Goal: Task Accomplishment & Management: Use online tool/utility

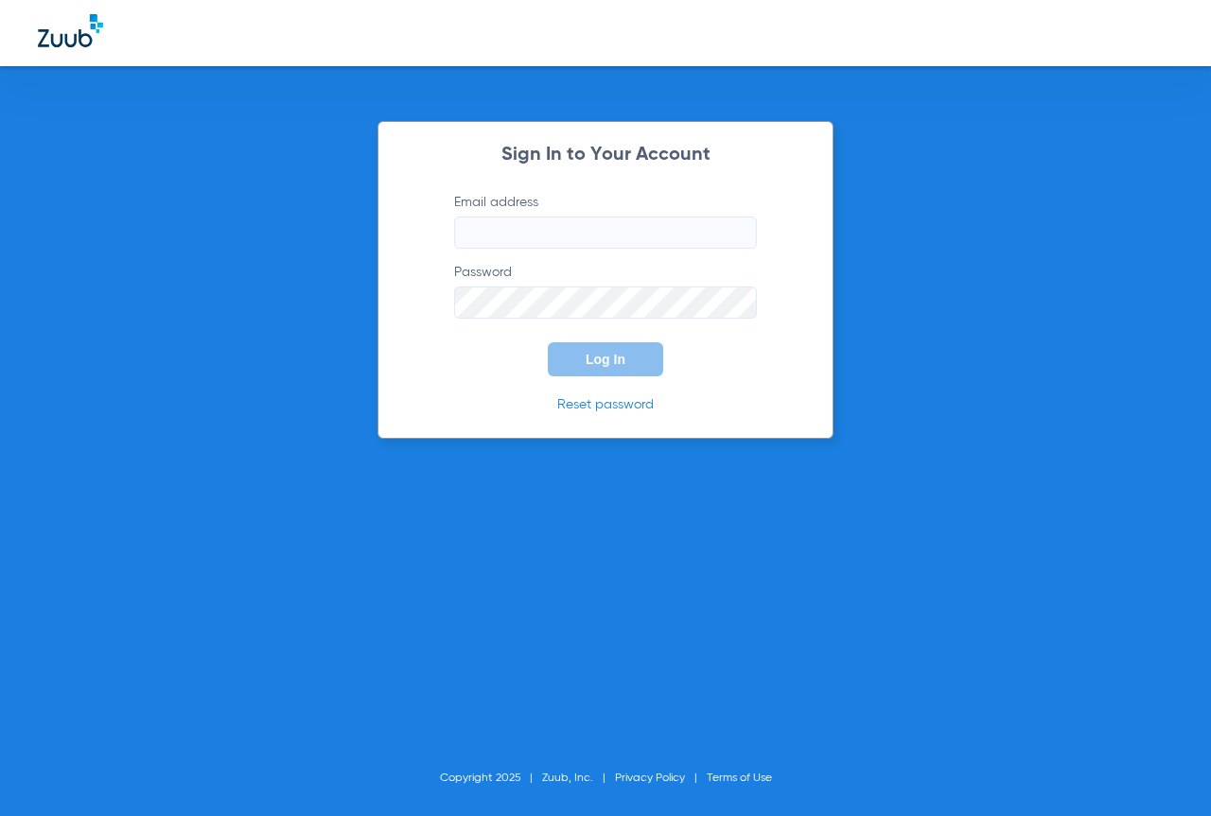
type input "[EMAIL_ADDRESS][DOMAIN_NAME]"
click at [598, 356] on span "Log In" at bounding box center [606, 359] width 40 height 15
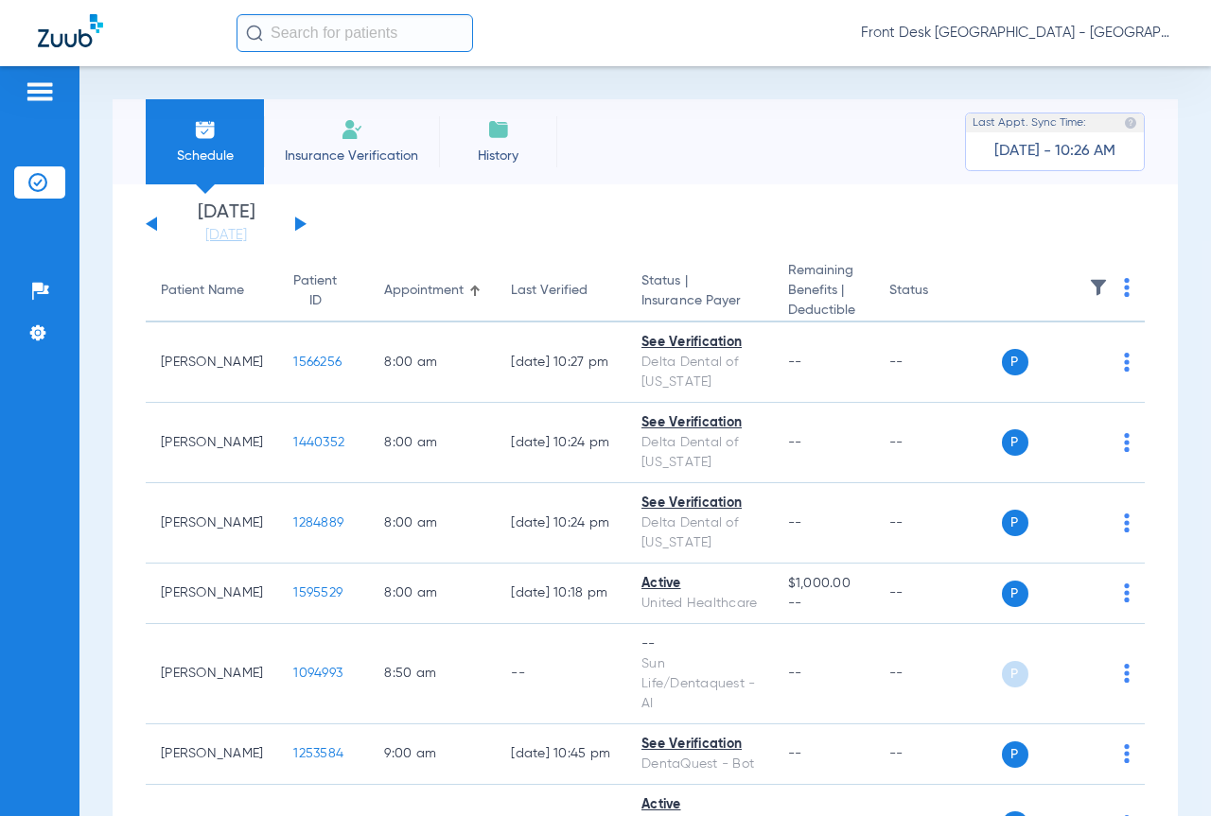
click at [295, 226] on button at bounding box center [300, 224] width 11 height 14
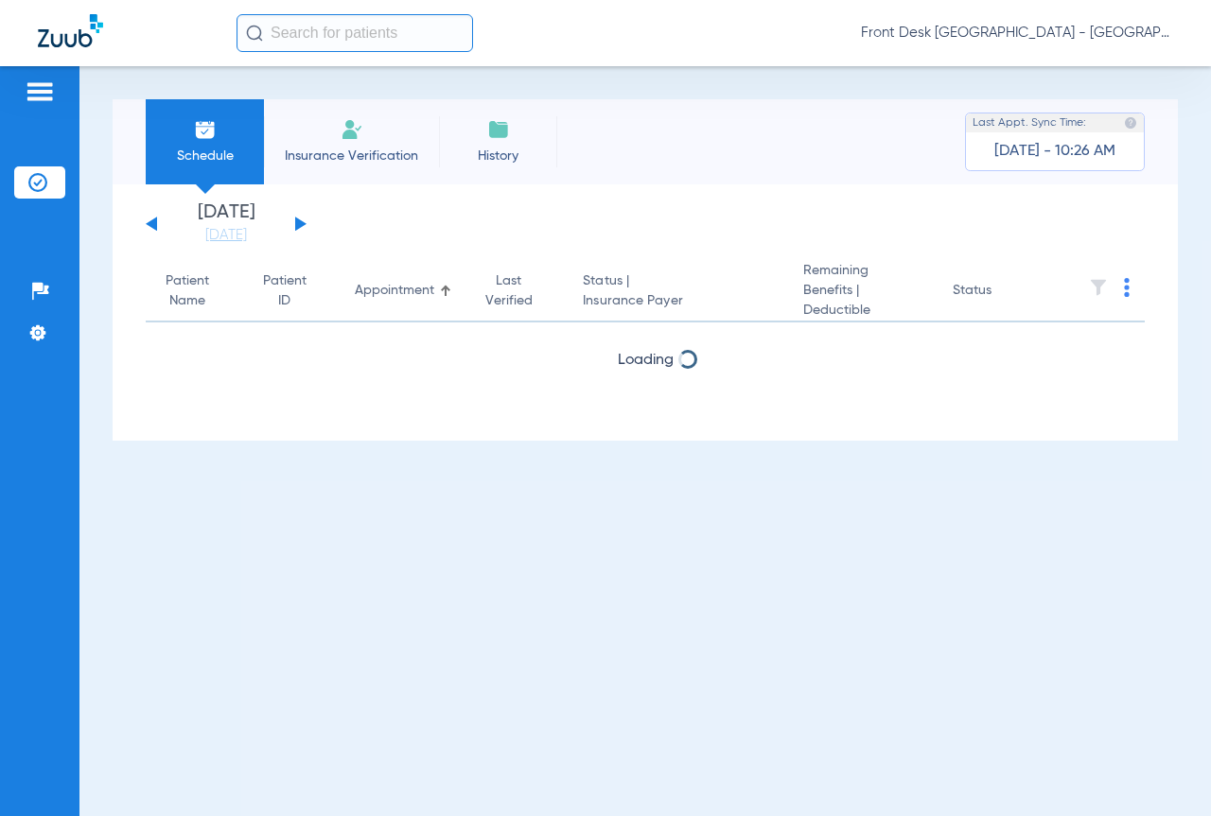
click at [303, 222] on button at bounding box center [300, 224] width 11 height 14
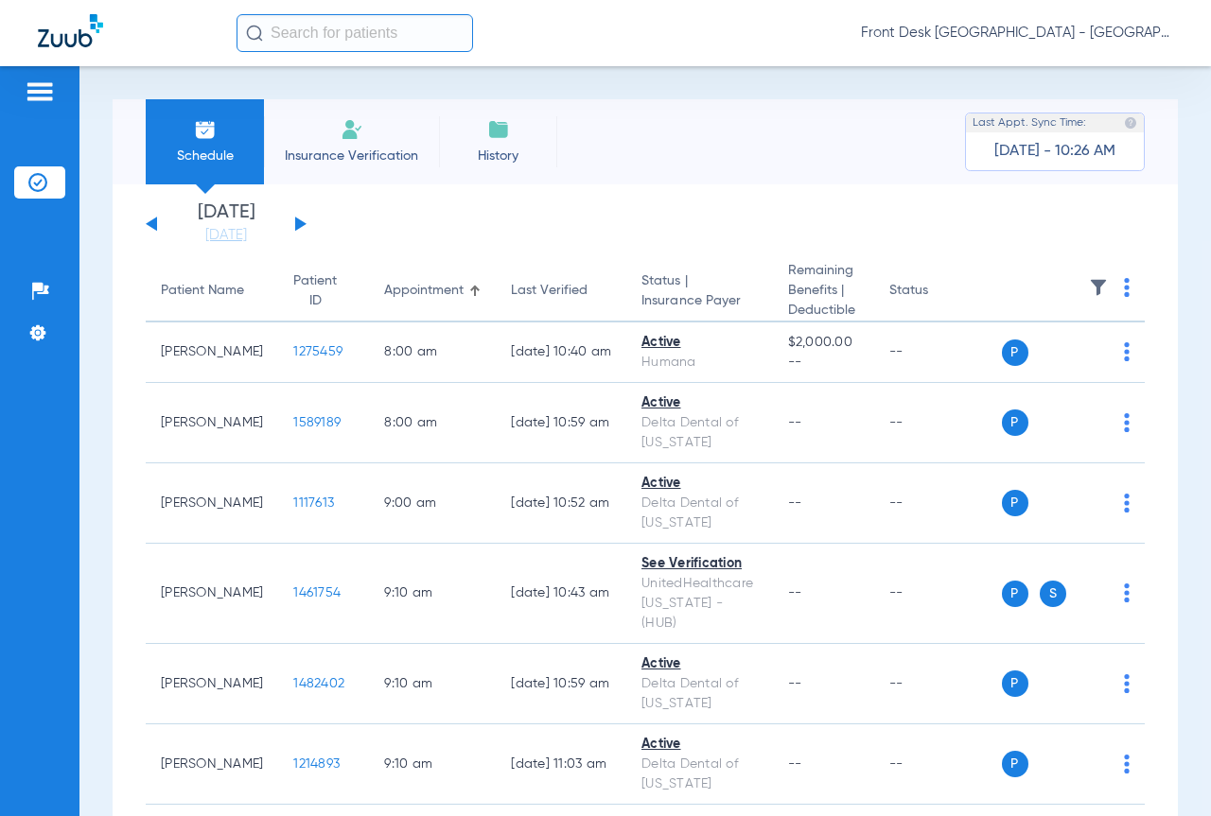
click at [1089, 284] on img at bounding box center [1098, 287] width 19 height 19
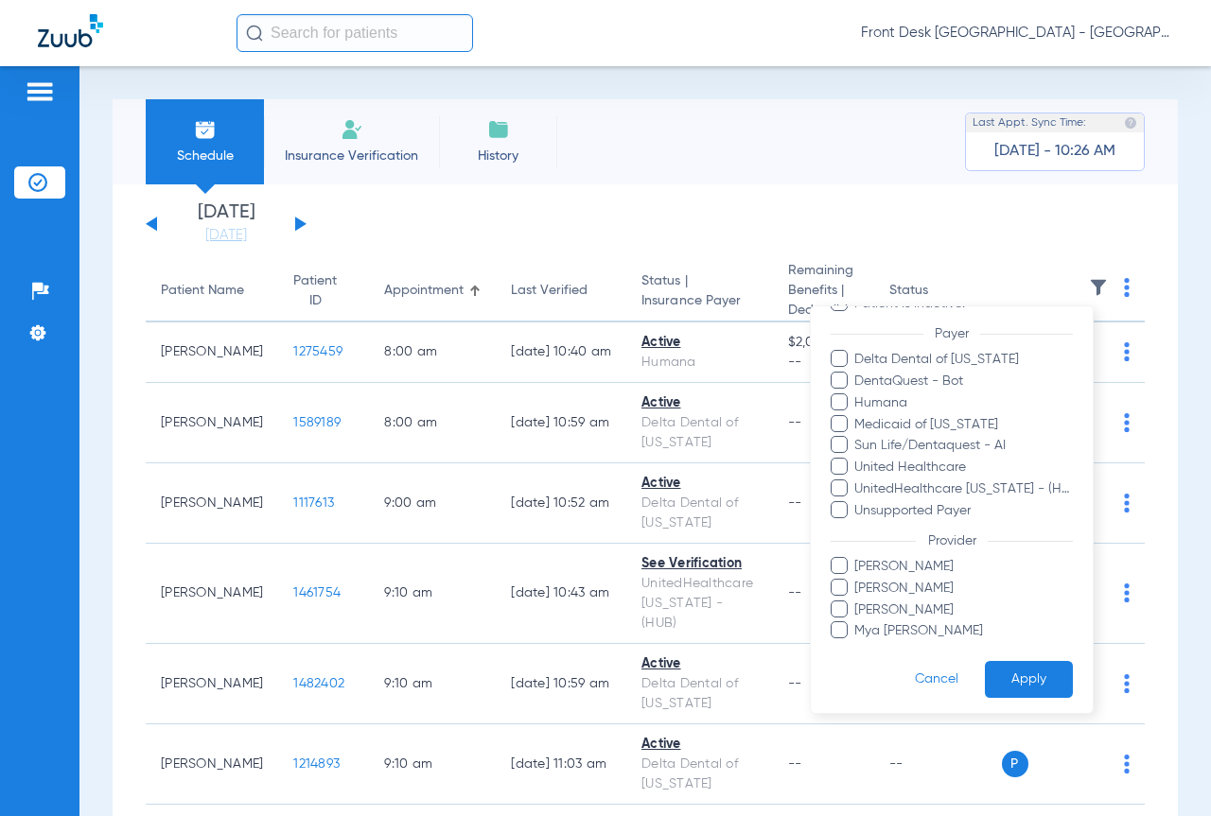
scroll to position [218, 0]
click at [901, 608] on span "[PERSON_NAME]" at bounding box center [962, 605] width 219 height 20
click at [857, 618] on input "[PERSON_NAME]" at bounding box center [857, 618] width 0 height 0
click at [1019, 682] on button "Apply" at bounding box center [1029, 675] width 88 height 37
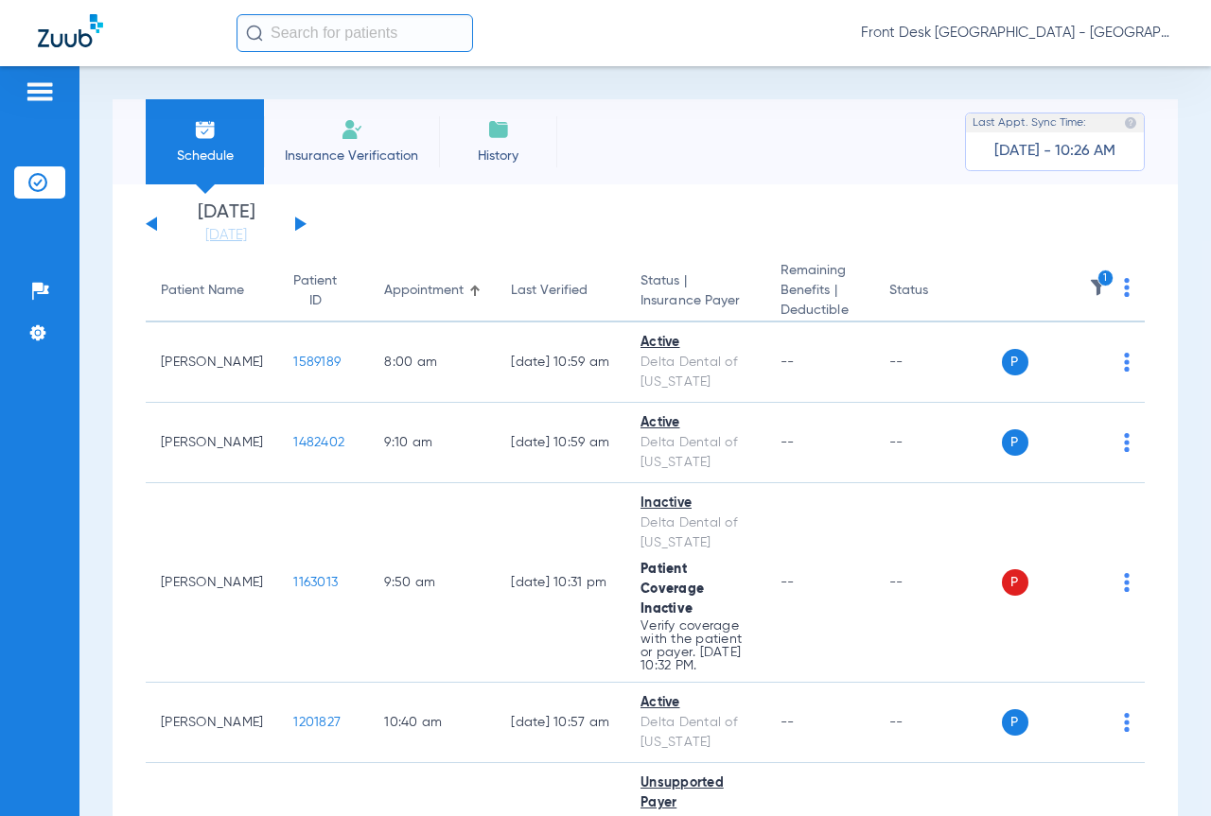
click at [299, 224] on button at bounding box center [300, 224] width 11 height 14
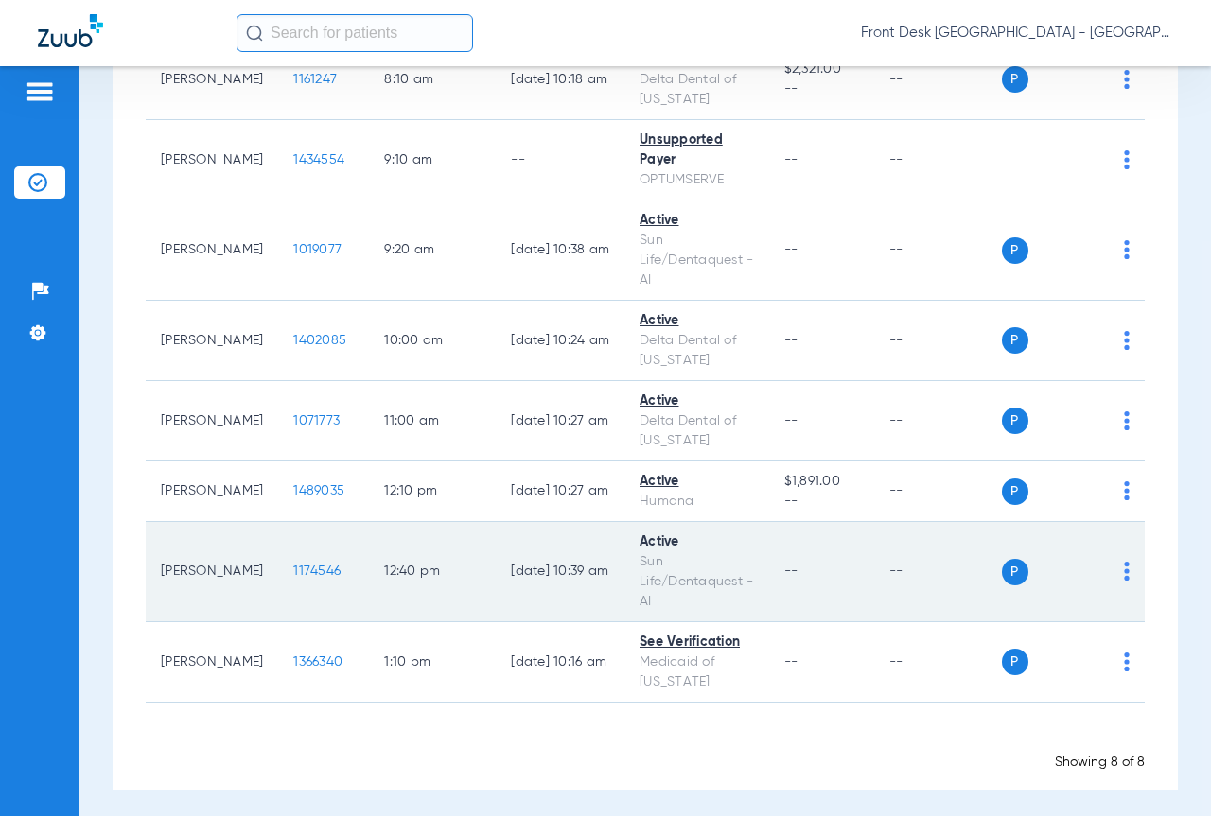
scroll to position [290, 0]
